Goal: Task Accomplishment & Management: Use online tool/utility

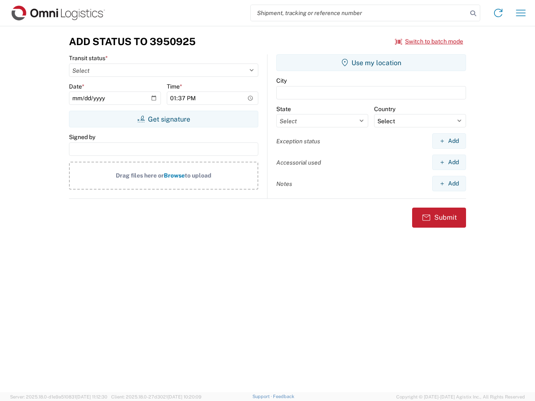
click at [359, 13] on input "search" at bounding box center [359, 13] width 216 height 16
click at [473, 13] on icon at bounding box center [473, 14] width 12 height 12
click at [498, 13] on icon at bounding box center [497, 12] width 13 height 13
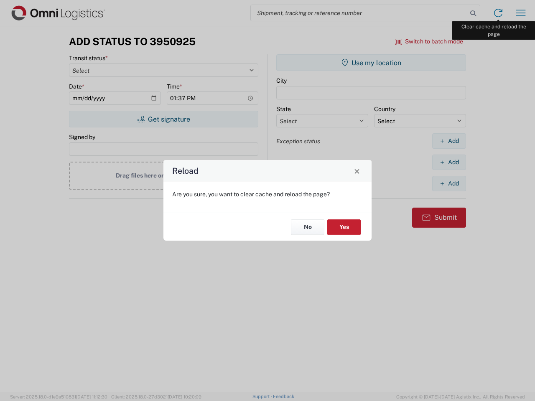
click at [520, 13] on div "Reload Are you sure, you want to clear cache and reload the page? No Yes" at bounding box center [267, 200] width 535 height 401
click at [429, 41] on div "Reload Are you sure, you want to clear cache and reload the page? No Yes" at bounding box center [267, 200] width 535 height 401
click at [163, 119] on div "Reload Are you sure, you want to clear cache and reload the page? No Yes" at bounding box center [267, 200] width 535 height 401
click at [371, 63] on div "Reload Are you sure, you want to clear cache and reload the page? No Yes" at bounding box center [267, 200] width 535 height 401
click at [449, 141] on div "Reload Are you sure, you want to clear cache and reload the page? No Yes" at bounding box center [267, 200] width 535 height 401
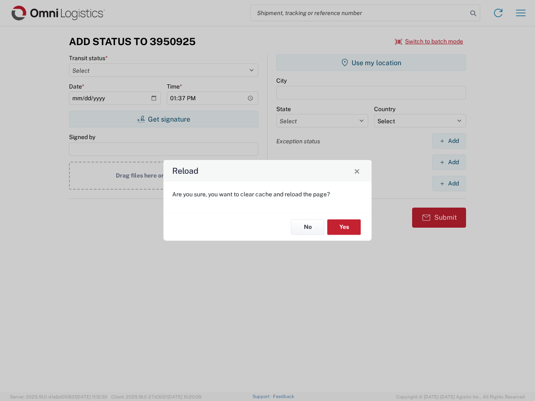
click at [449, 162] on div "Reload Are you sure, you want to clear cache and reload the page? No Yes" at bounding box center [267, 200] width 535 height 401
click at [449, 183] on div "Reload Are you sure, you want to clear cache and reload the page? No Yes" at bounding box center [267, 200] width 535 height 401
